Goal: Information Seeking & Learning: Learn about a topic

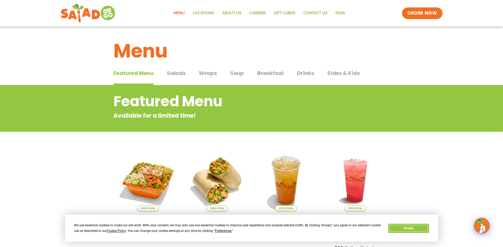
click at [417, 225] on button "Accept" at bounding box center [408, 228] width 41 height 9
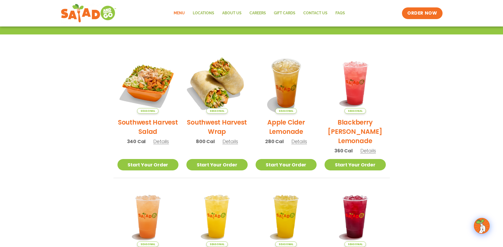
scroll to position [106, 0]
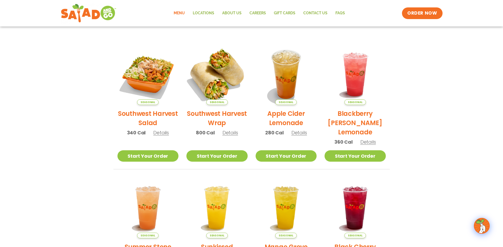
click at [230, 70] on img at bounding box center [217, 74] width 72 height 72
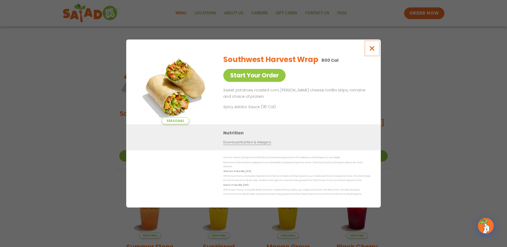
click at [369, 51] on icon "Close modal" at bounding box center [372, 49] width 7 height 6
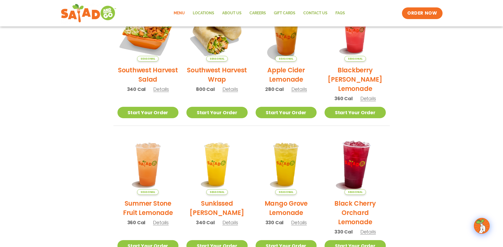
scroll to position [159, 0]
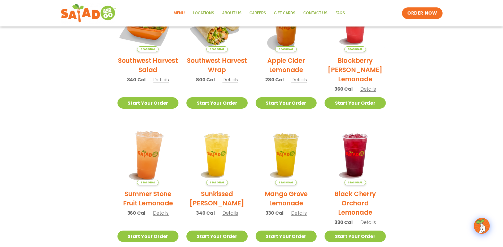
click at [152, 163] on img at bounding box center [148, 155] width 72 height 72
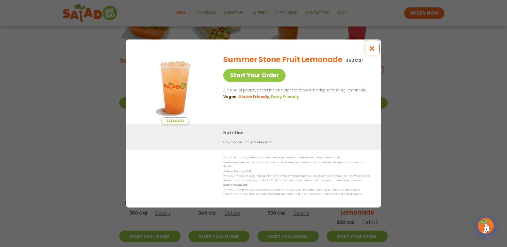
click at [377, 51] on button "Close modal" at bounding box center [372, 49] width 17 height 18
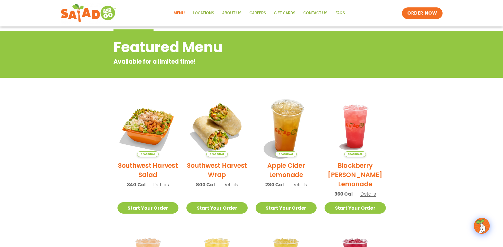
scroll to position [0, 0]
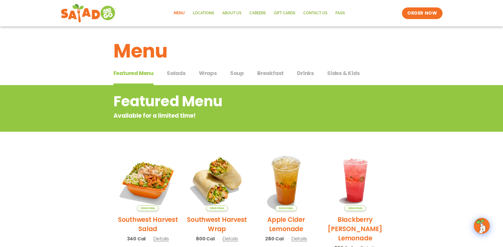
click at [202, 79] on button "Wraps Wraps" at bounding box center [208, 77] width 18 height 16
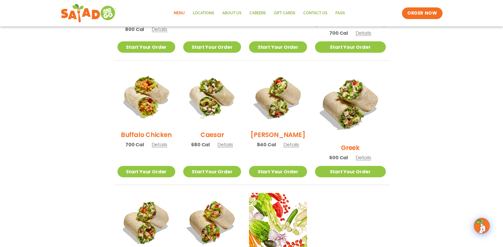
scroll to position [239, 0]
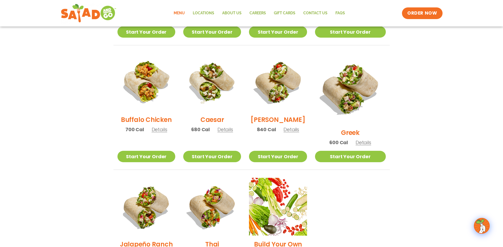
click at [358, 93] on img at bounding box center [350, 88] width 71 height 71
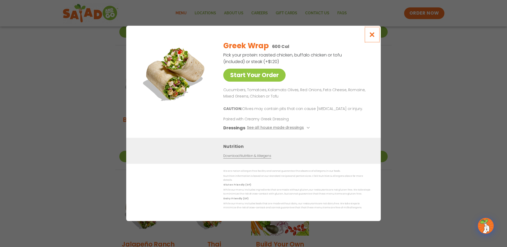
click at [373, 37] on icon "Close modal" at bounding box center [372, 35] width 7 height 6
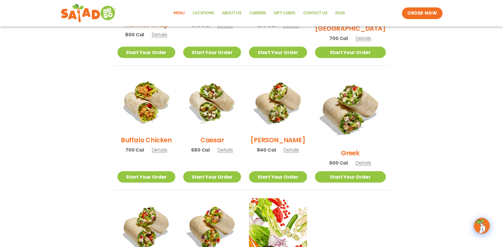
scroll to position [212, 0]
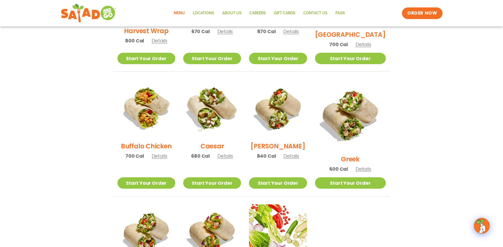
click at [220, 114] on img at bounding box center [212, 109] width 68 height 68
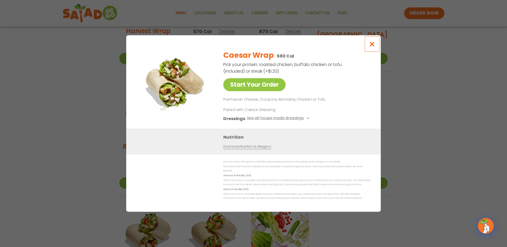
click at [373, 47] on icon "Close modal" at bounding box center [372, 44] width 7 height 6
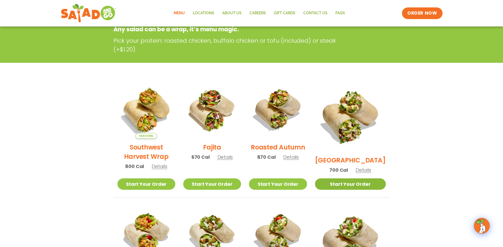
scroll to position [0, 0]
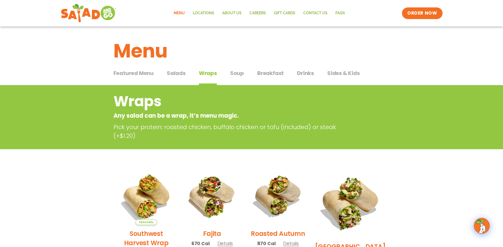
click at [308, 75] on span "Drinks" at bounding box center [305, 73] width 17 height 8
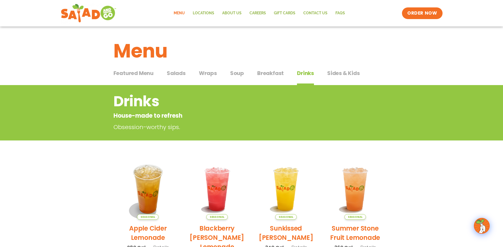
click at [176, 73] on span "Salads" at bounding box center [176, 73] width 19 height 8
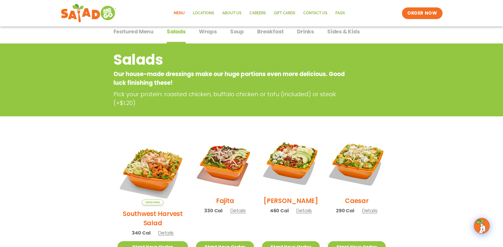
scroll to position [106, 0]
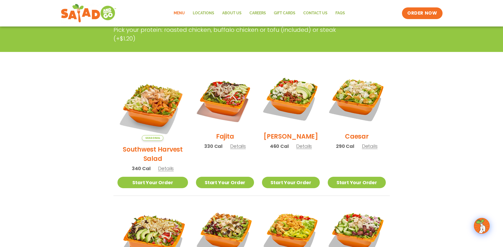
click at [295, 92] on img at bounding box center [291, 99] width 58 height 58
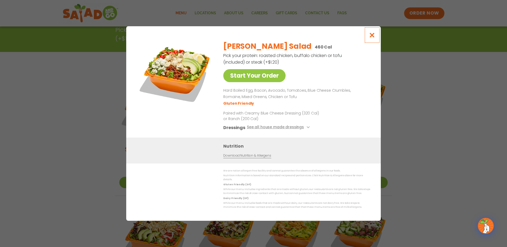
click at [371, 37] on icon "Close modal" at bounding box center [372, 35] width 7 height 6
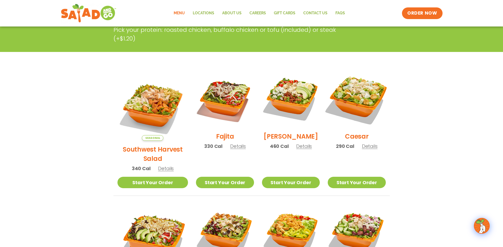
click at [364, 101] on img at bounding box center [357, 99] width 68 height 68
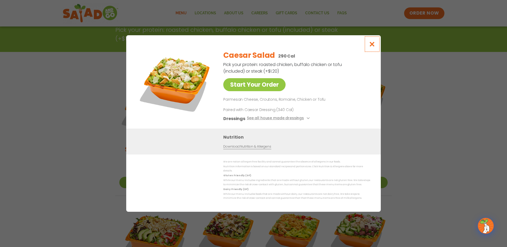
drag, startPoint x: 373, startPoint y: 50, endPoint x: 364, endPoint y: 66, distance: 18.4
click at [374, 50] on button "Close modal" at bounding box center [372, 44] width 17 height 18
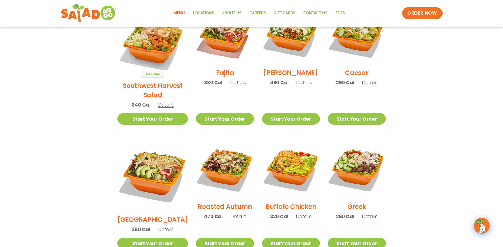
scroll to position [186, 0]
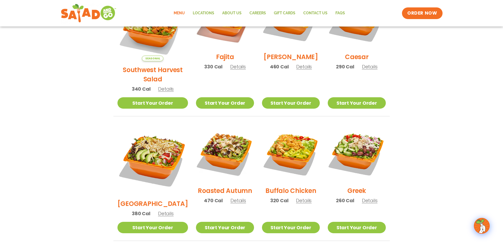
click at [152, 152] on img at bounding box center [153, 159] width 71 height 71
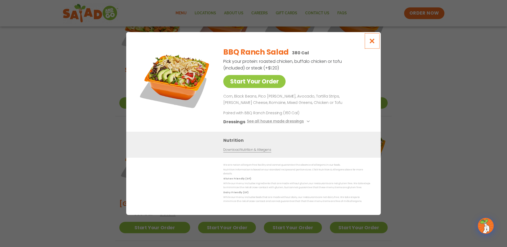
click at [372, 42] on icon "Close modal" at bounding box center [372, 41] width 7 height 6
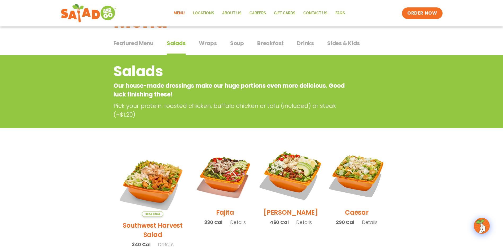
scroll to position [0, 0]
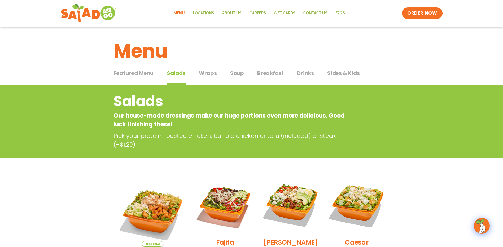
click at [207, 72] on span "Wraps" at bounding box center [208, 73] width 18 height 8
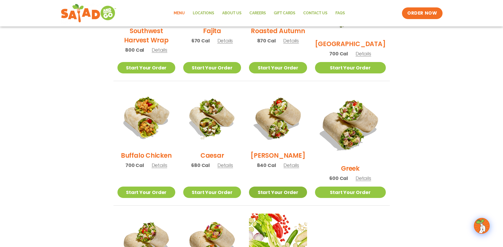
scroll to position [212, 0]
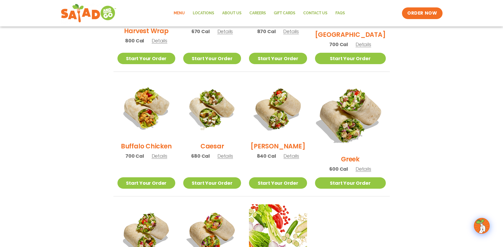
click at [355, 108] on img at bounding box center [350, 115] width 83 height 83
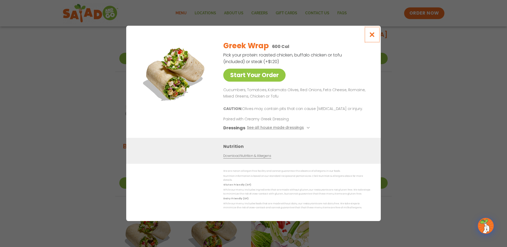
click at [372, 37] on icon "Close modal" at bounding box center [372, 35] width 7 height 6
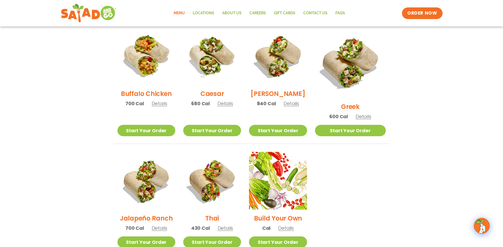
scroll to position [265, 0]
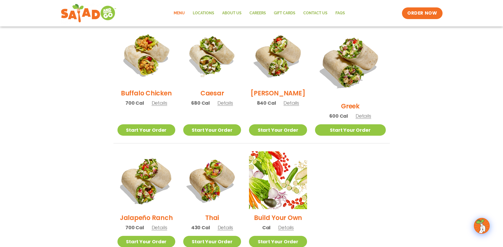
click at [155, 170] on img at bounding box center [146, 180] width 68 height 68
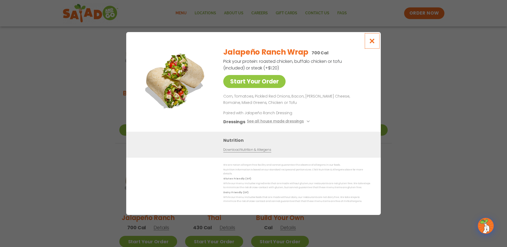
click at [371, 42] on icon "Close modal" at bounding box center [372, 41] width 7 height 6
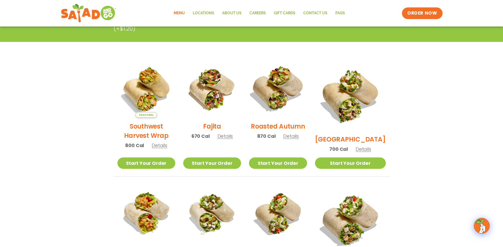
scroll to position [106, 0]
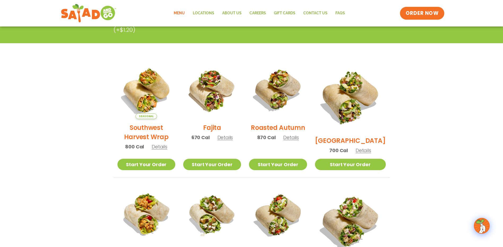
click at [432, 16] on span "ORDER NOW" at bounding box center [422, 13] width 33 height 7
